Goal: Information Seeking & Learning: Find specific fact

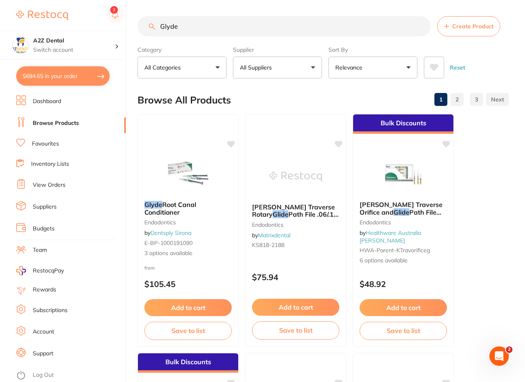
drag, startPoint x: 185, startPoint y: 27, endPoint x: 131, endPoint y: 23, distance: 53.9
click at [131, 23] on div "$694.65 A2Z Dental Switch account A2Z Dental $694.65 in your order Dashboard Br…" at bounding box center [262, 191] width 525 height 382
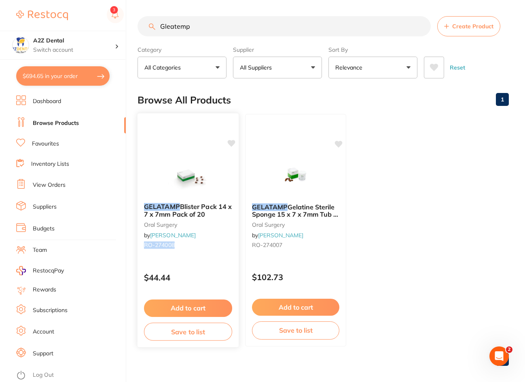
drag, startPoint x: 178, startPoint y: 245, endPoint x: 137, endPoint y: 245, distance: 40.9
click at [138, 245] on div "GELATAMP Blister Pack 14 x 7 x 7mm Pack of 20 [MEDICAL_DATA] by [PERSON_NAME] […" at bounding box center [188, 228] width 101 height 62
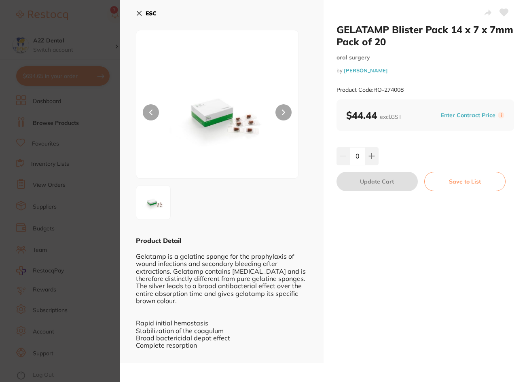
drag, startPoint x: 398, startPoint y: 73, endPoint x: 369, endPoint y: 73, distance: 29.1
click at [369, 73] on small "by [PERSON_NAME]" at bounding box center [426, 71] width 178 height 6
click at [386, 72] on link "[PERSON_NAME]" at bounding box center [366, 70] width 44 height 6
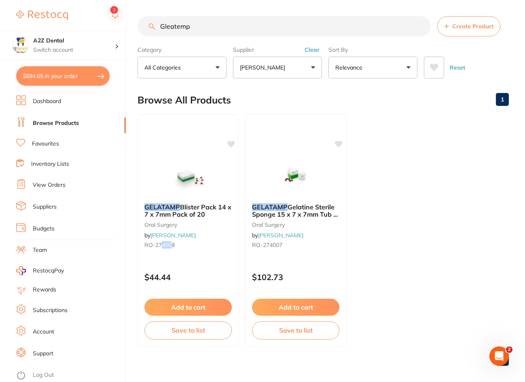
drag, startPoint x: 174, startPoint y: 245, endPoint x: 166, endPoint y: 246, distance: 7.3
click at [164, 246] on span "RO-274008" at bounding box center [159, 245] width 30 height 7
click at [177, 245] on small "RO-274008" at bounding box center [188, 245] width 88 height 6
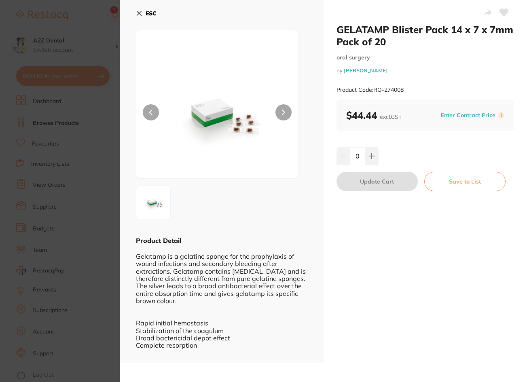
click at [177, 245] on div "Product Detail Gelatamp is a gelatine sponge for the prophylaxis of wound infec…" at bounding box center [222, 296] width 172 height 121
click at [407, 91] on div "Product Code: RO-274008" at bounding box center [426, 90] width 178 height 20
drag, startPoint x: 407, startPoint y: 91, endPoint x: 374, endPoint y: 91, distance: 32.8
click at [374, 91] on div "Product Code: RO-274008" at bounding box center [426, 90] width 178 height 20
copy small "RO-274008"
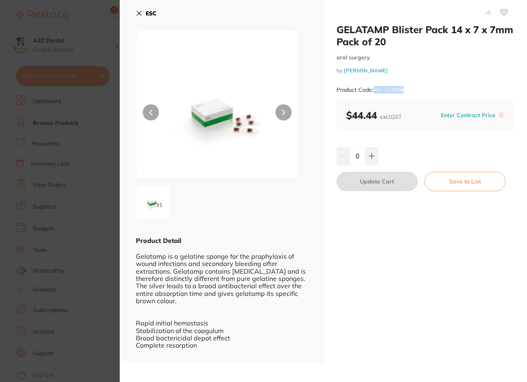
click at [138, 14] on icon at bounding box center [139, 13] width 4 height 4
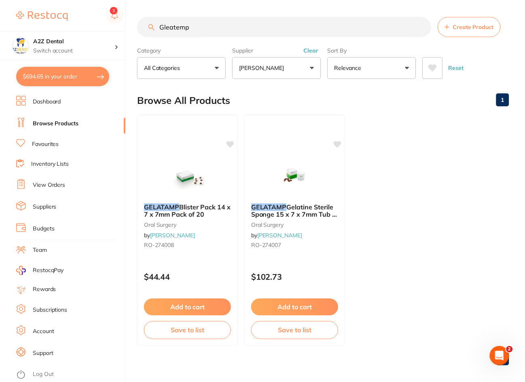
scroll to position [0, 0]
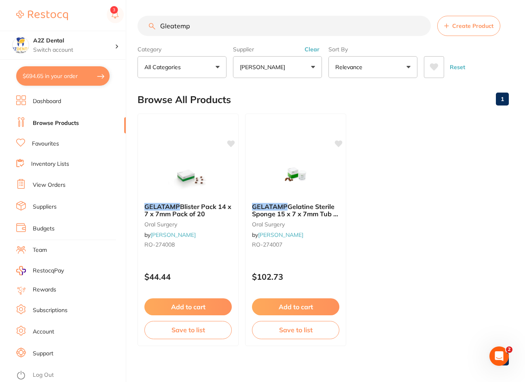
drag, startPoint x: 202, startPoint y: 28, endPoint x: 126, endPoint y: 24, distance: 75.8
click at [126, 24] on div "$694.65 A2Z Dental Switch account A2Z Dental $694.65 in your order Dashboard Br…" at bounding box center [262, 191] width 525 height 382
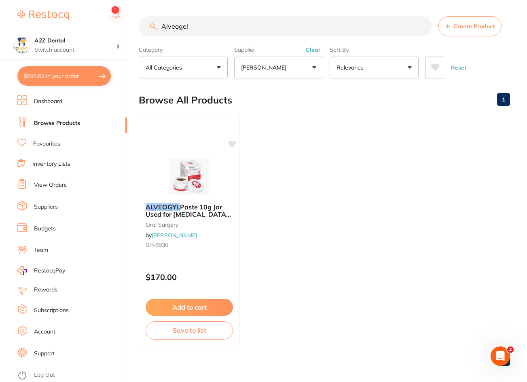
scroll to position [0, 0]
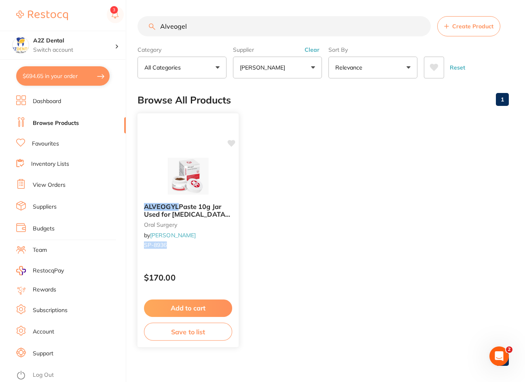
drag, startPoint x: 172, startPoint y: 245, endPoint x: 137, endPoint y: 244, distance: 34.8
click at [137, 244] on div "ALVEOGYL Paste 10g Jar Used for [MEDICAL_DATA] Treatment [MEDICAL_DATA] by [PER…" at bounding box center [188, 230] width 102 height 235
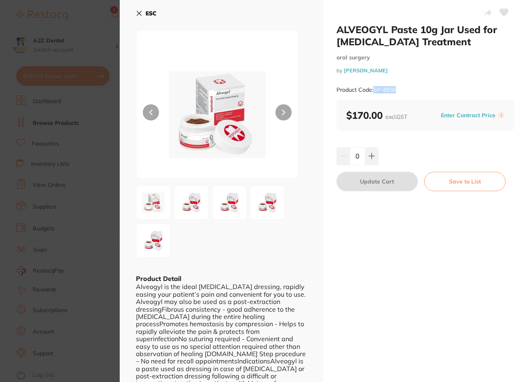
drag, startPoint x: 400, startPoint y: 89, endPoint x: 374, endPoint y: 89, distance: 26.3
click at [374, 89] on div "Product Code: SP-8936" at bounding box center [426, 90] width 178 height 20
copy small "SP-8936"
click at [138, 13] on icon at bounding box center [139, 13] width 4 height 4
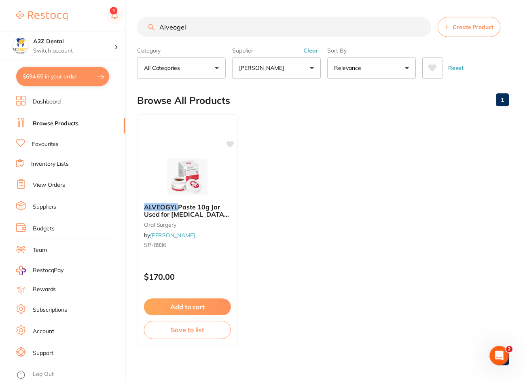
scroll to position [0, 0]
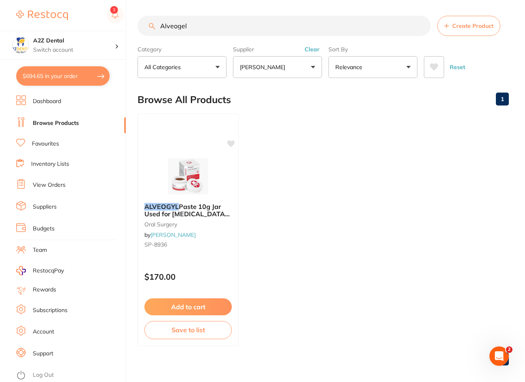
drag, startPoint x: 200, startPoint y: 25, endPoint x: 131, endPoint y: 21, distance: 68.5
click at [131, 21] on div "$694.65 A2Z Dental Switch account A2Z Dental $694.65 in your order Dashboard Br…" at bounding box center [262, 191] width 525 height 382
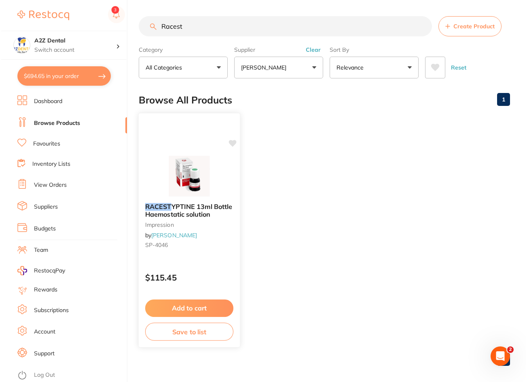
scroll to position [0, 0]
type input "Racest"
click at [176, 208] on span "YPTINE 13ml Bottle Haemostatic solution" at bounding box center [187, 211] width 87 height 16
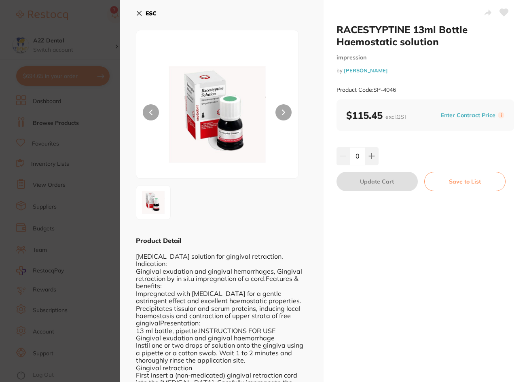
click at [297, 208] on div at bounding box center [222, 202] width 172 height 35
drag, startPoint x: 402, startPoint y: 91, endPoint x: 375, endPoint y: 93, distance: 27.2
click at [375, 93] on div "Product Code: SP-4046" at bounding box center [426, 90] width 178 height 20
copy small "SP-4046"
